Goal: Information Seeking & Learning: Learn about a topic

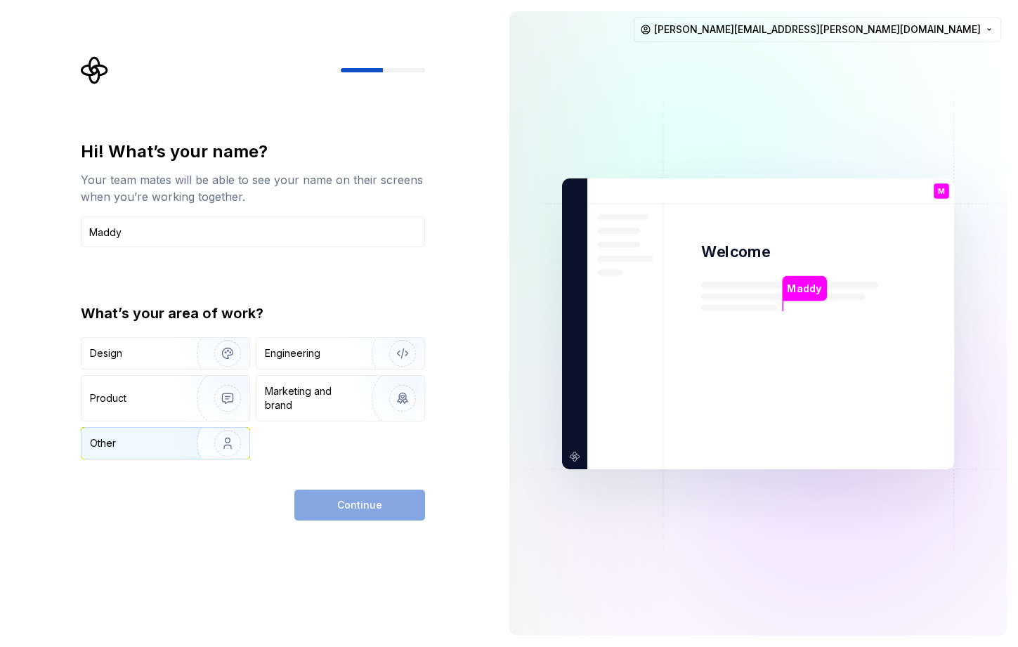
type input "Maddy"
click at [149, 453] on div "Other" at bounding box center [165, 443] width 168 height 31
click at [332, 501] on button "Continue" at bounding box center [359, 505] width 131 height 31
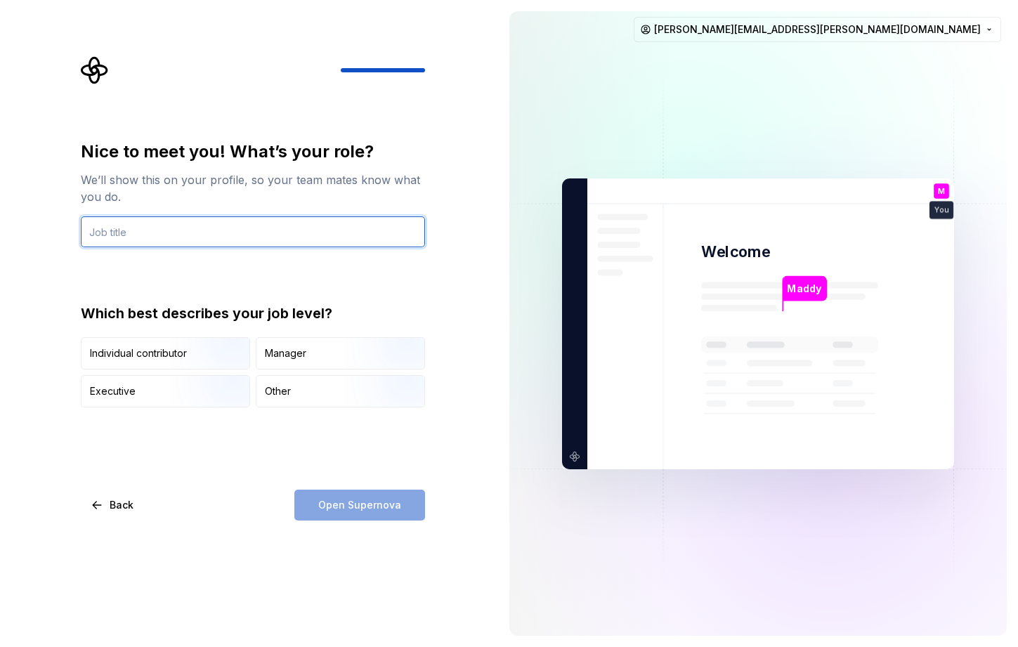
click at [185, 235] on input "text" at bounding box center [253, 231] width 344 height 31
type input "Director, People Enablement"
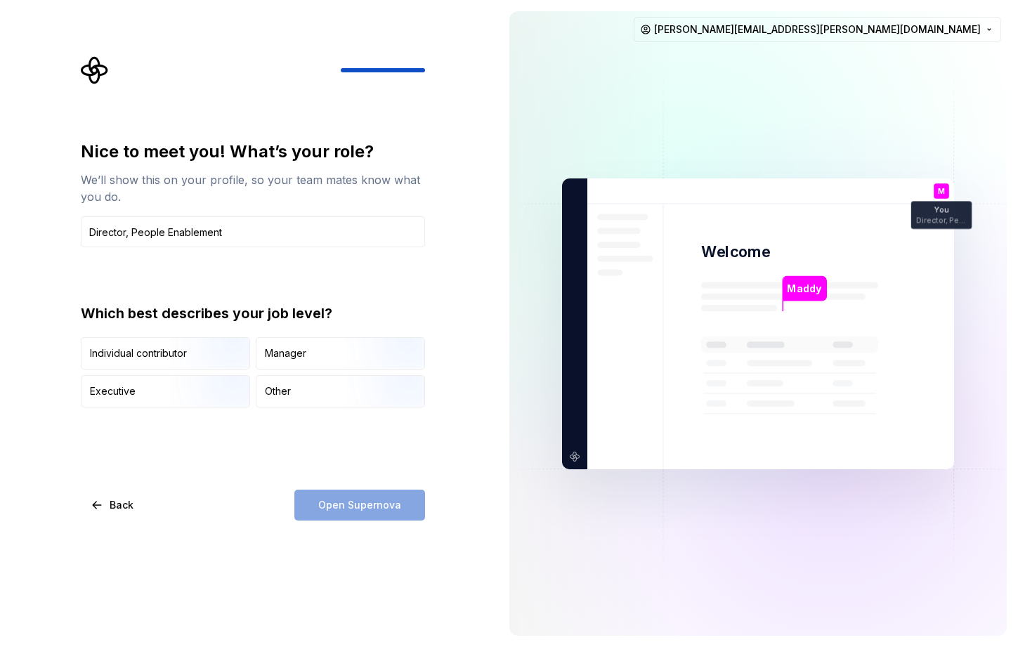
click at [376, 510] on div "Open Supernova" at bounding box center [359, 505] width 131 height 31
click at [356, 500] on div "Open Supernova" at bounding box center [359, 505] width 131 height 31
click at [287, 363] on div "Manager" at bounding box center [340, 353] width 168 height 31
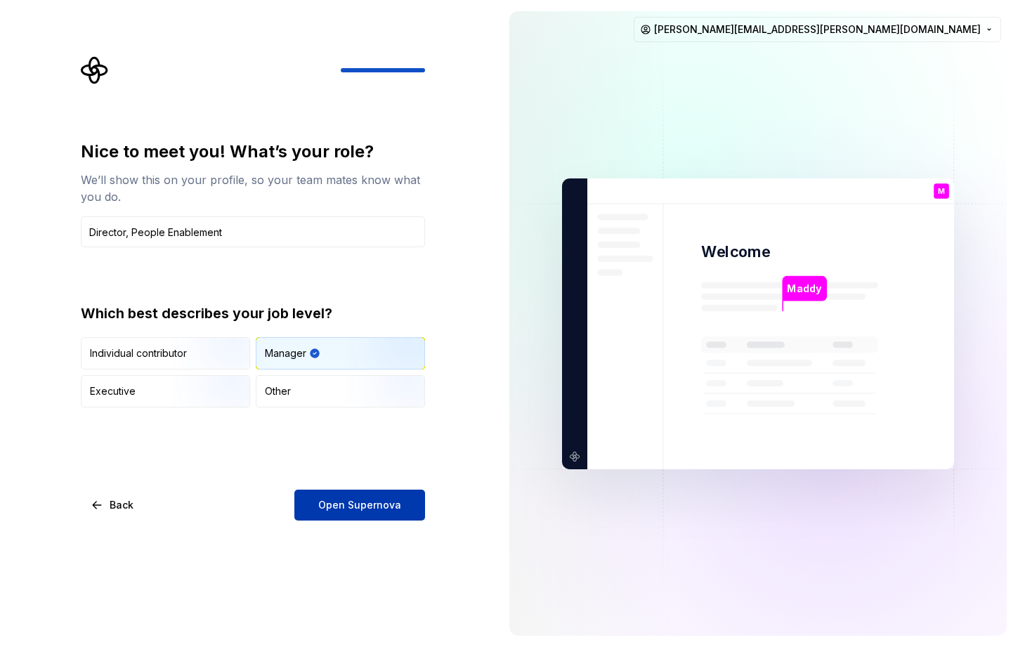
click at [357, 504] on span "Open Supernova" at bounding box center [359, 505] width 83 height 14
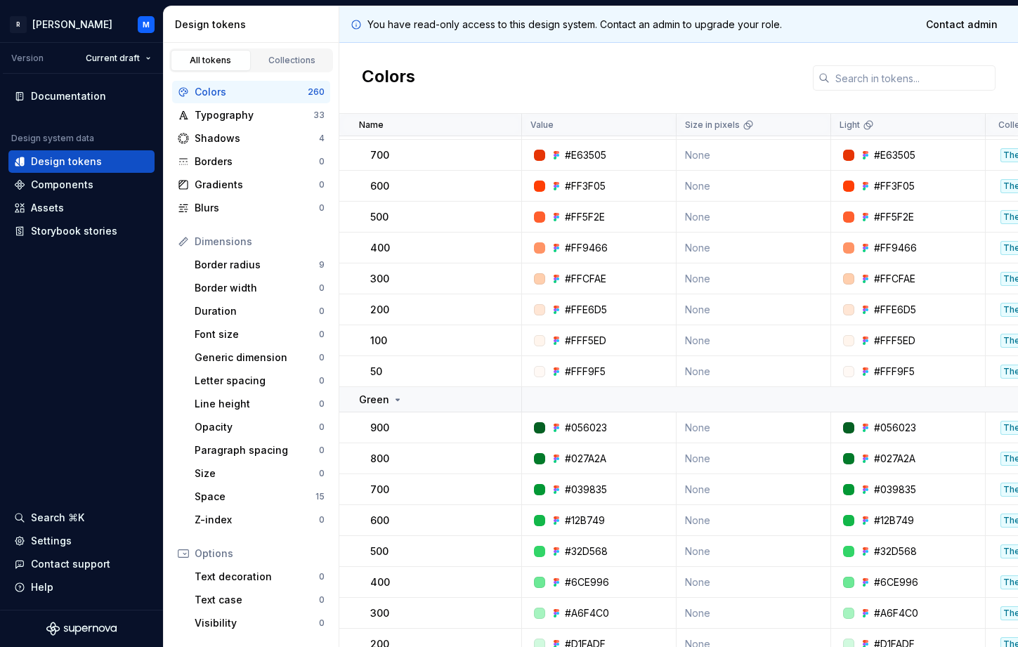
scroll to position [91, 0]
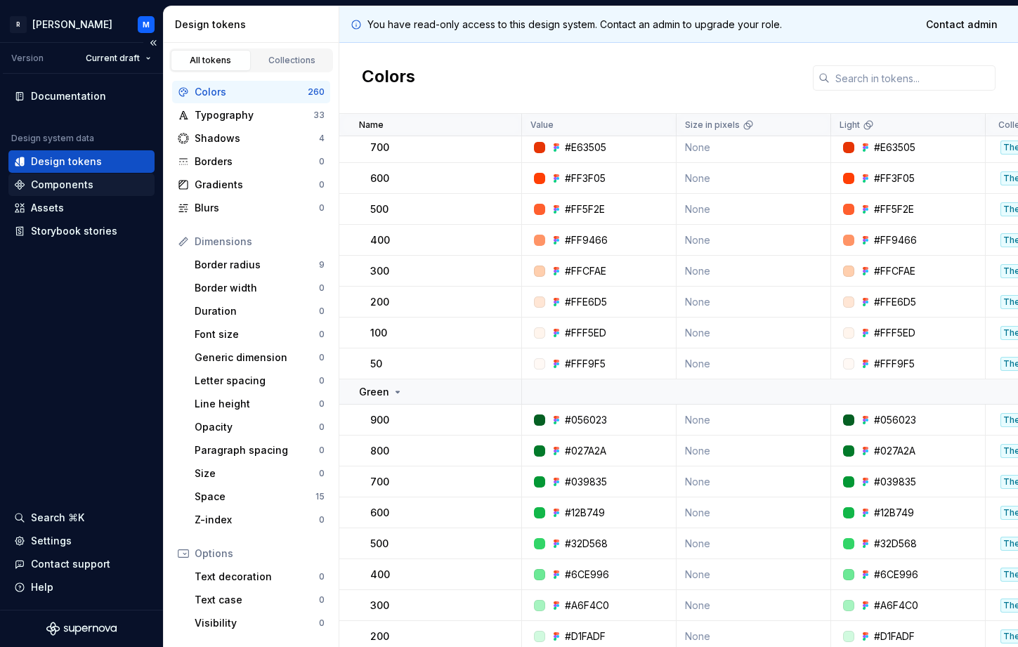
click at [77, 183] on div "Components" at bounding box center [62, 185] width 63 height 14
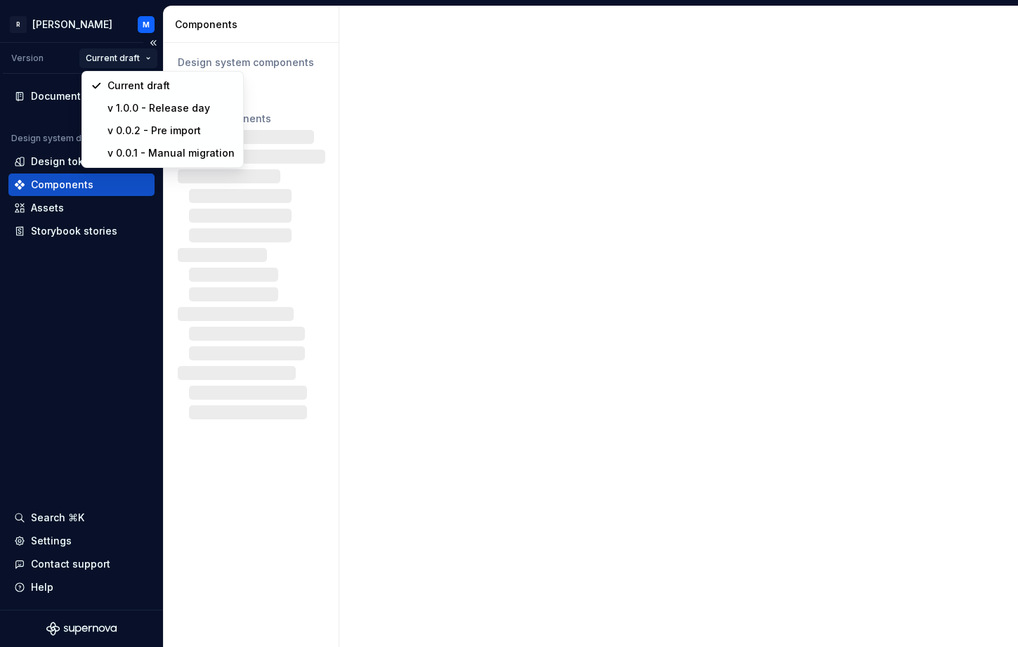
click at [128, 57] on html "R [PERSON_NAME] Version Current draft Documentation Design system data Design t…" at bounding box center [509, 323] width 1018 height 647
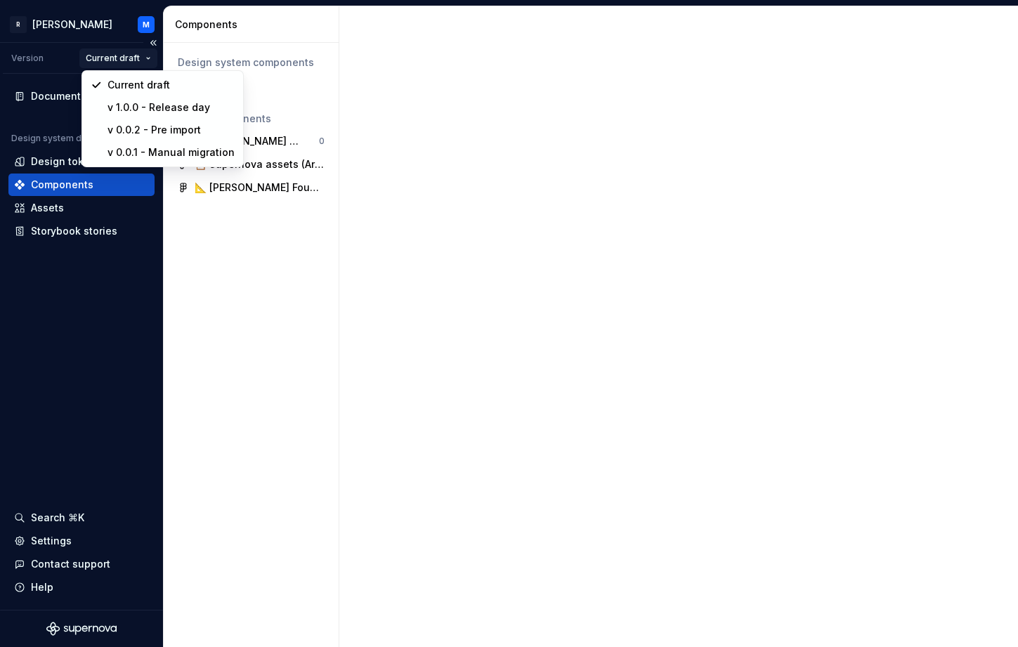
click at [112, 371] on html "R [PERSON_NAME] M Version Current draft Documentation Design system data Design…" at bounding box center [509, 323] width 1018 height 647
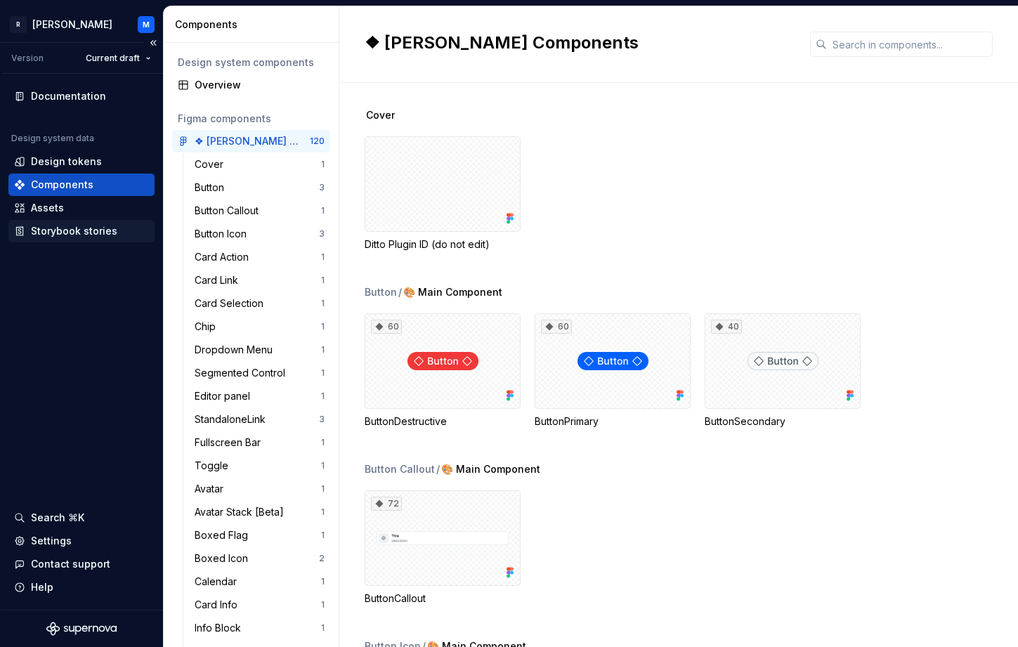
click at [87, 233] on div "Storybook stories" at bounding box center [74, 231] width 86 height 14
